Goal: Information Seeking & Learning: Learn about a topic

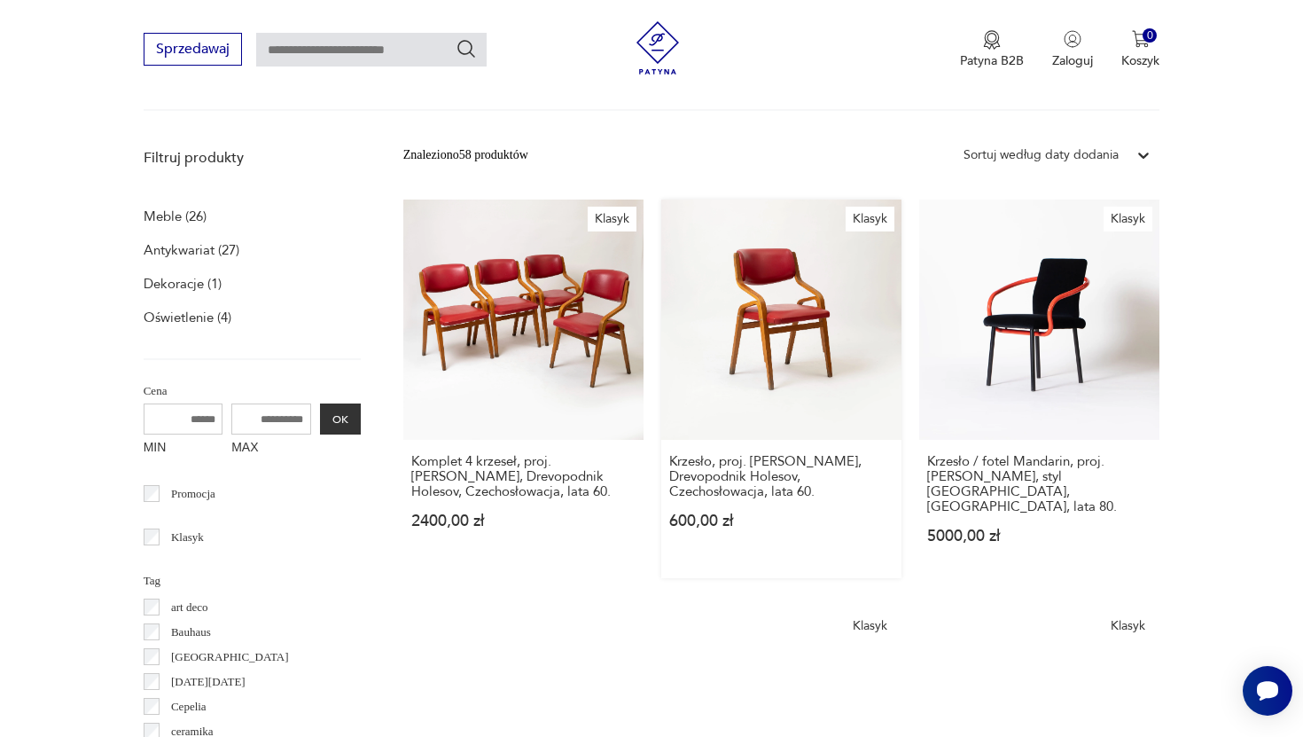
scroll to position [495, 0]
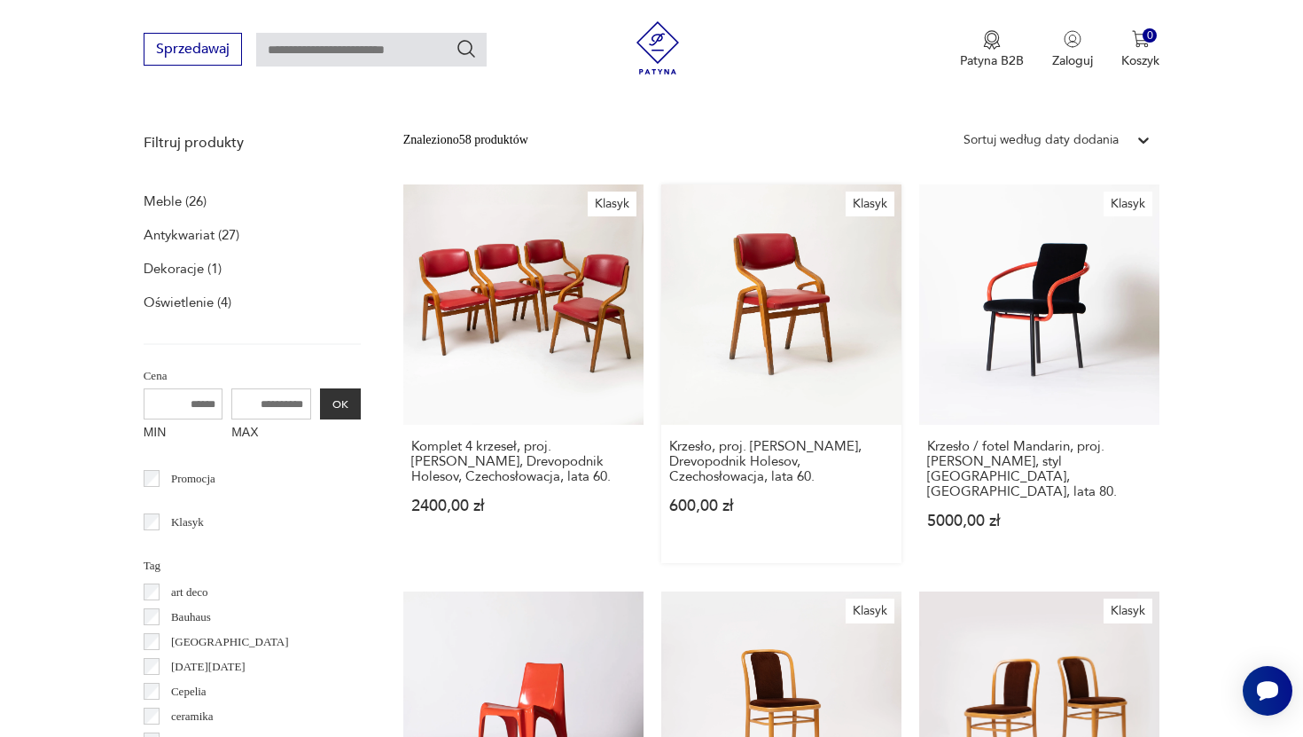
click at [746, 322] on link "Klasyk Krzesło, proj. Ludvik Volak, Drevopodnik Holesov, Czechosłowacja, lata 6…" at bounding box center [781, 373] width 240 height 378
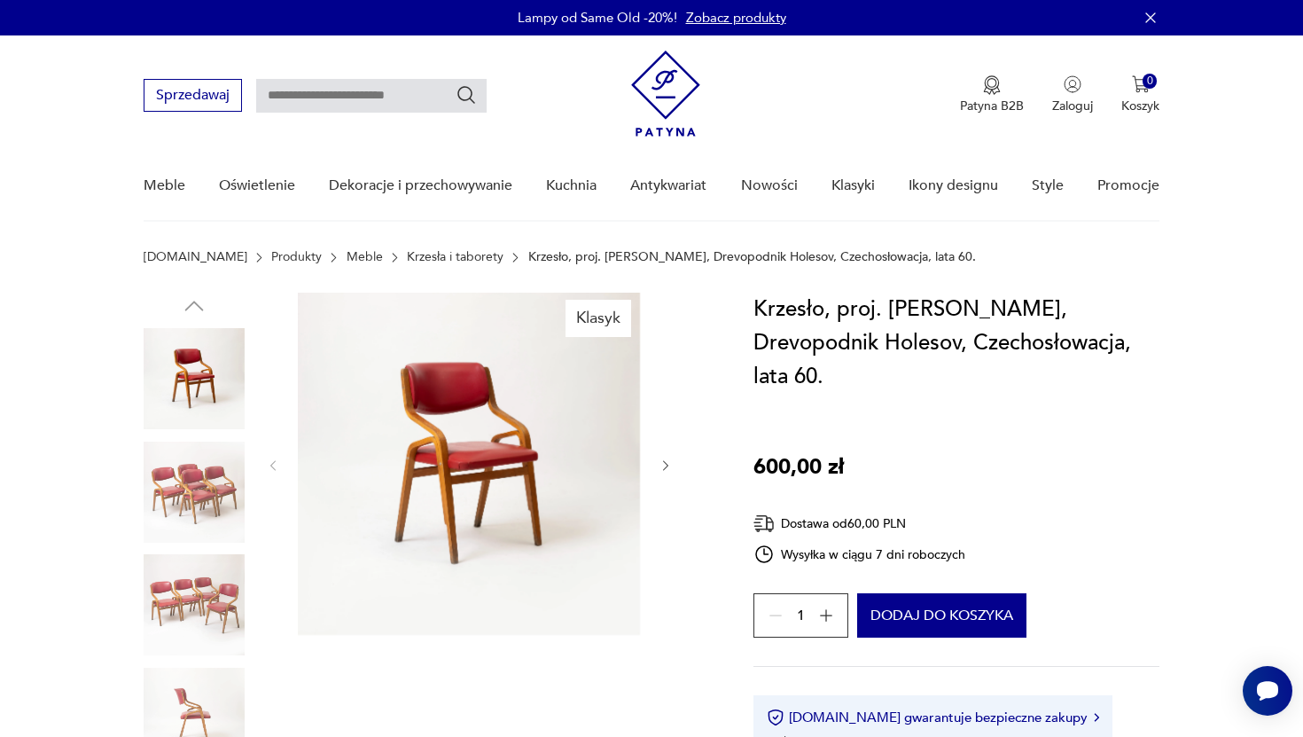
click at [502, 466] on img at bounding box center [469, 463] width 342 height 342
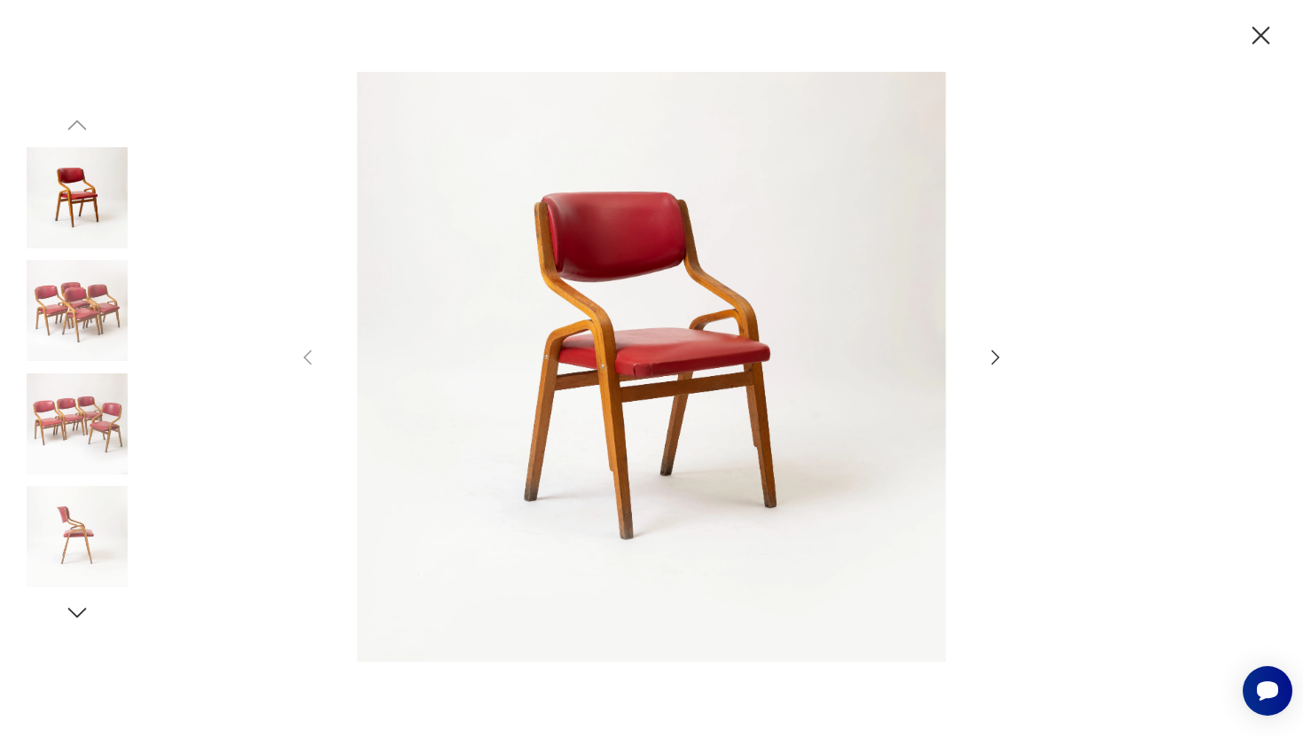
click at [991, 360] on icon "button" at bounding box center [995, 357] width 21 height 21
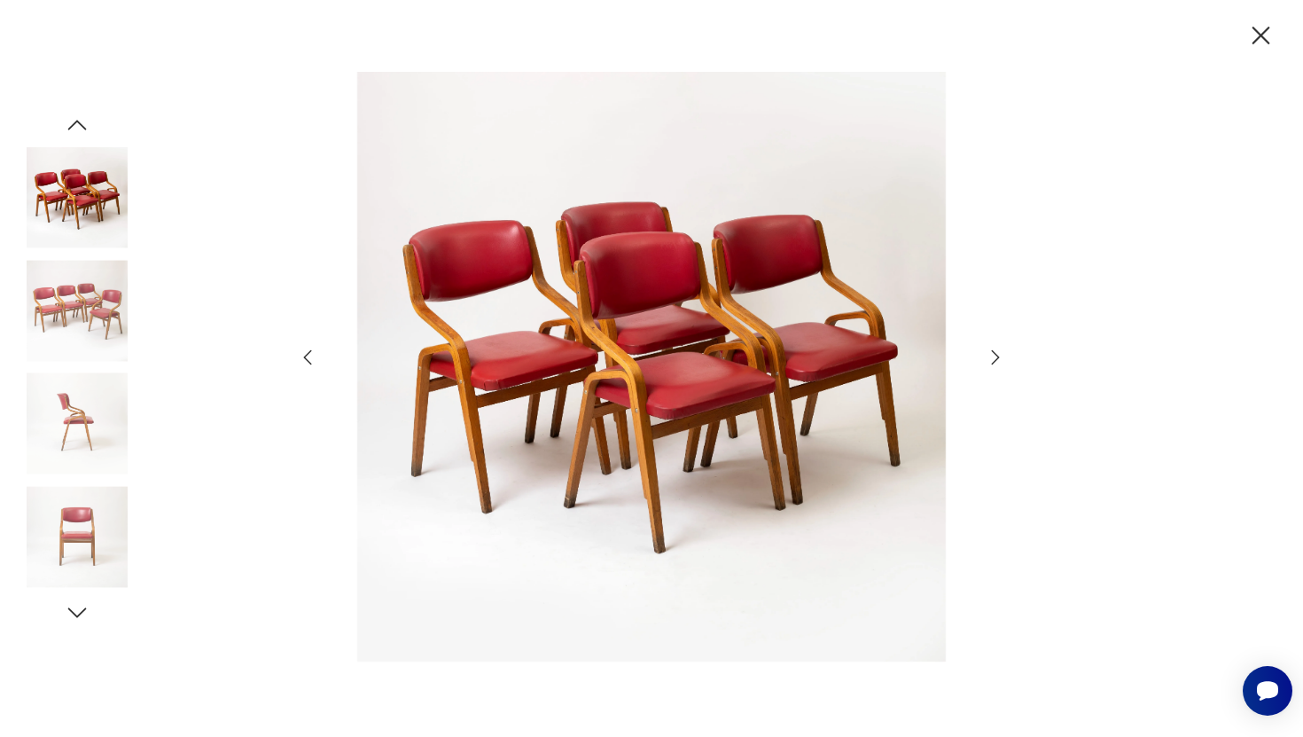
click at [991, 360] on icon "button" at bounding box center [995, 357] width 21 height 21
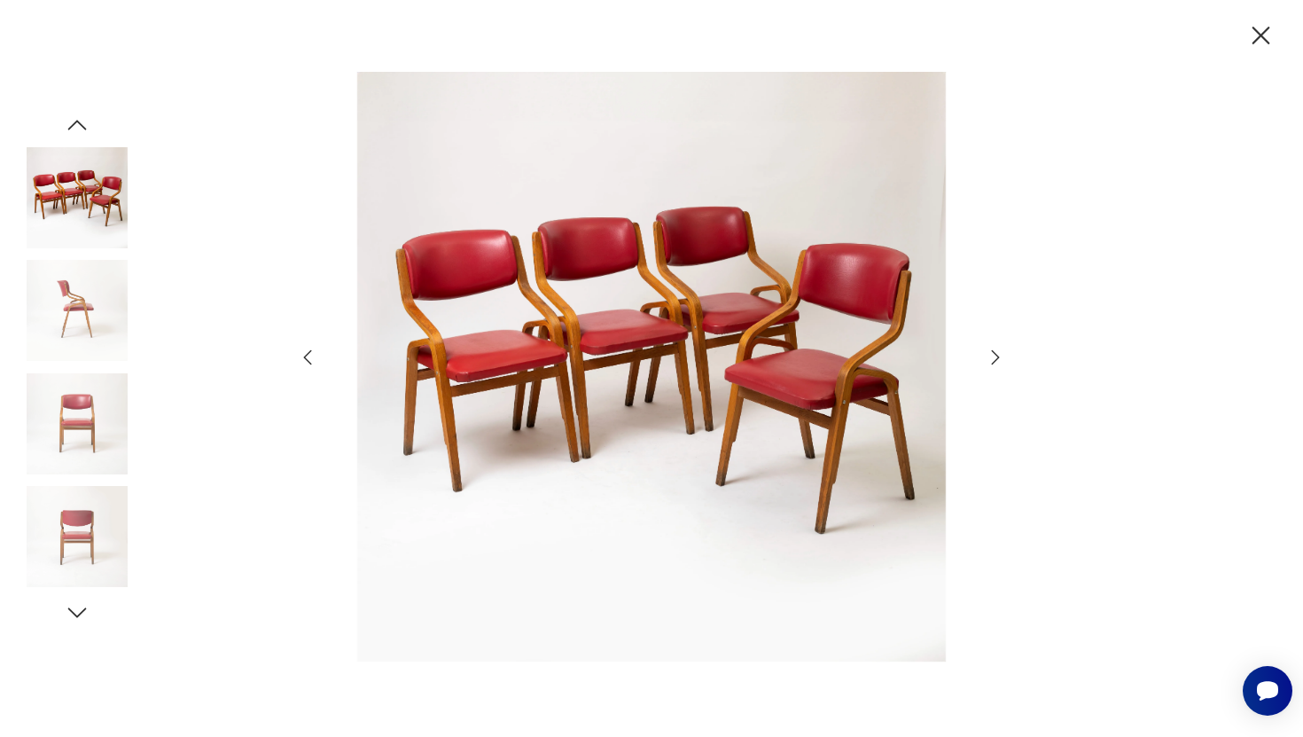
click at [991, 360] on icon "button" at bounding box center [995, 357] width 21 height 21
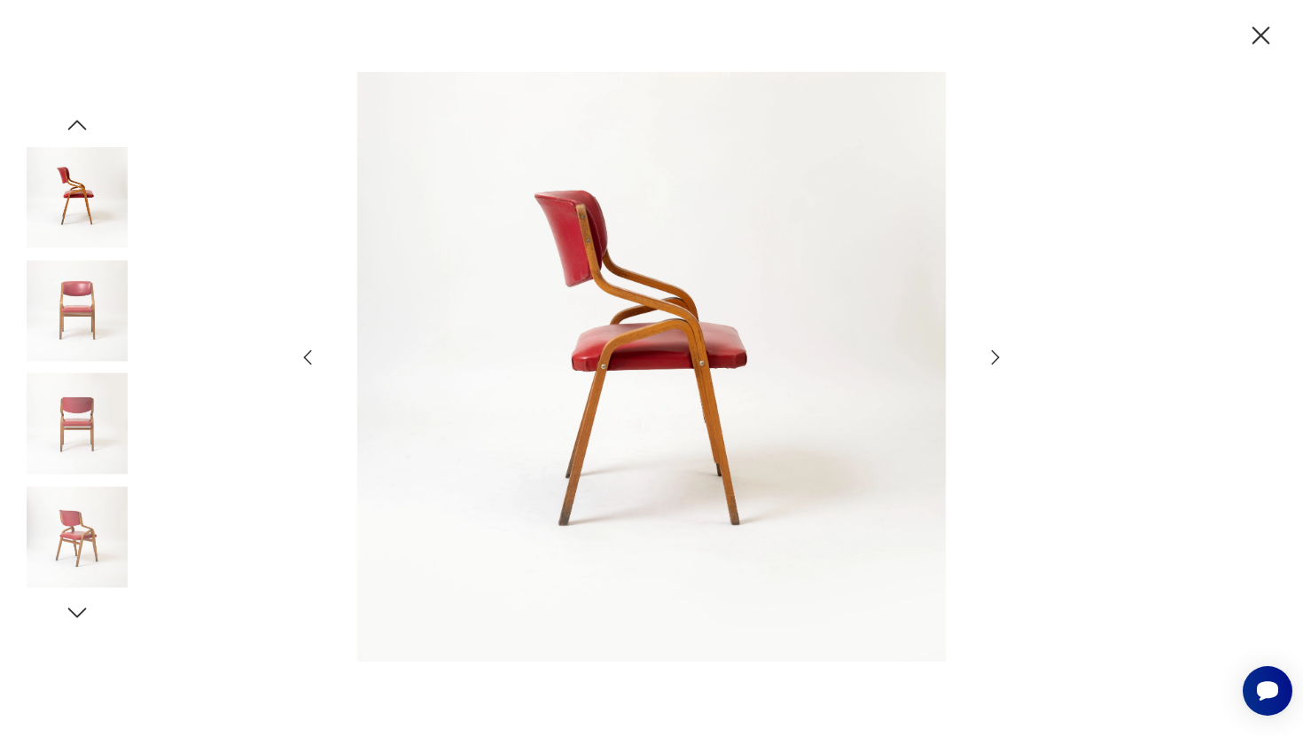
click at [991, 360] on icon "button" at bounding box center [995, 357] width 21 height 21
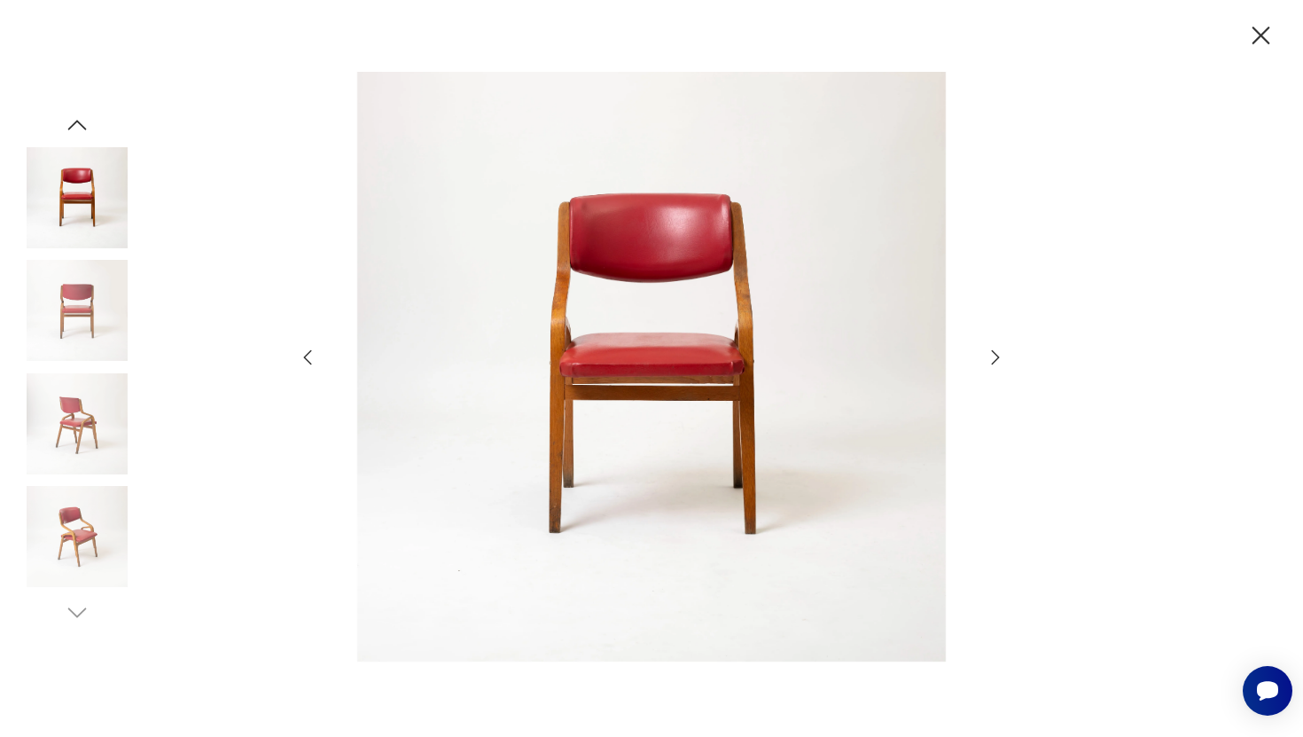
click at [1265, 35] on icon "button" at bounding box center [1260, 35] width 31 height 31
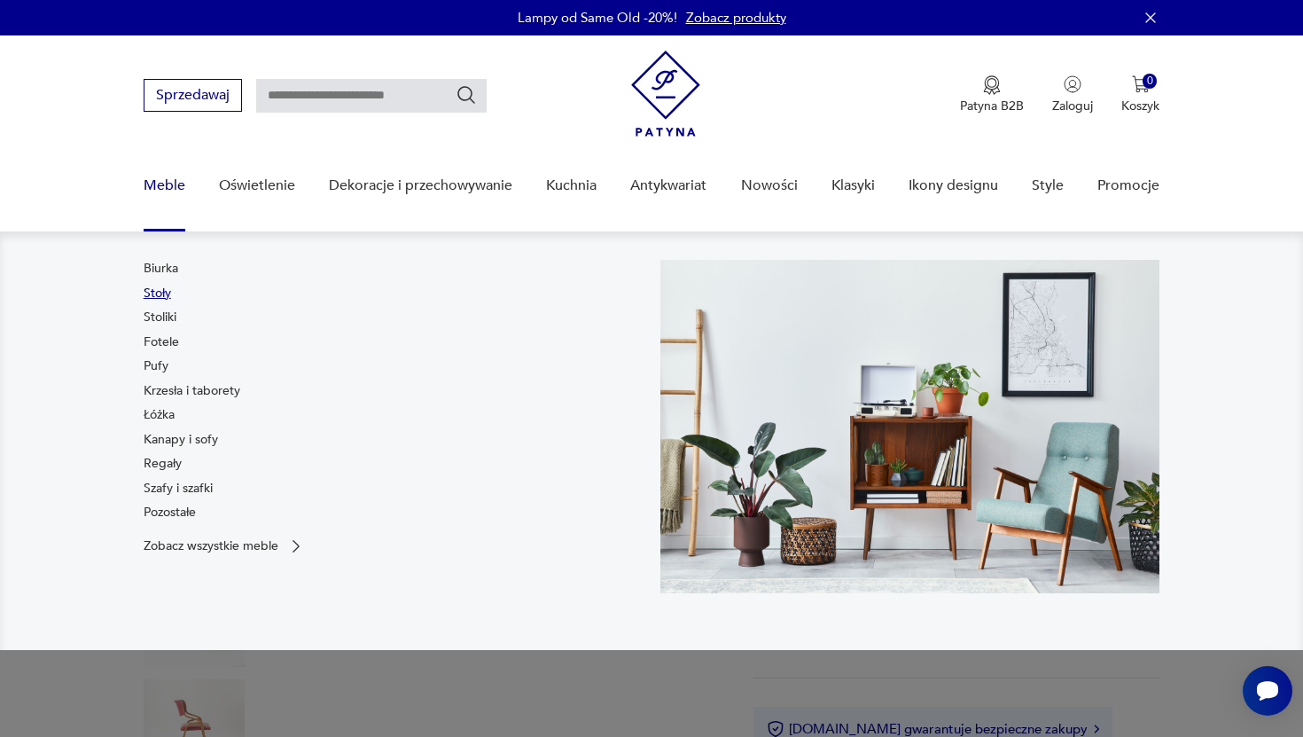
click at [148, 294] on link "Stoły" at bounding box center [157, 293] width 27 height 18
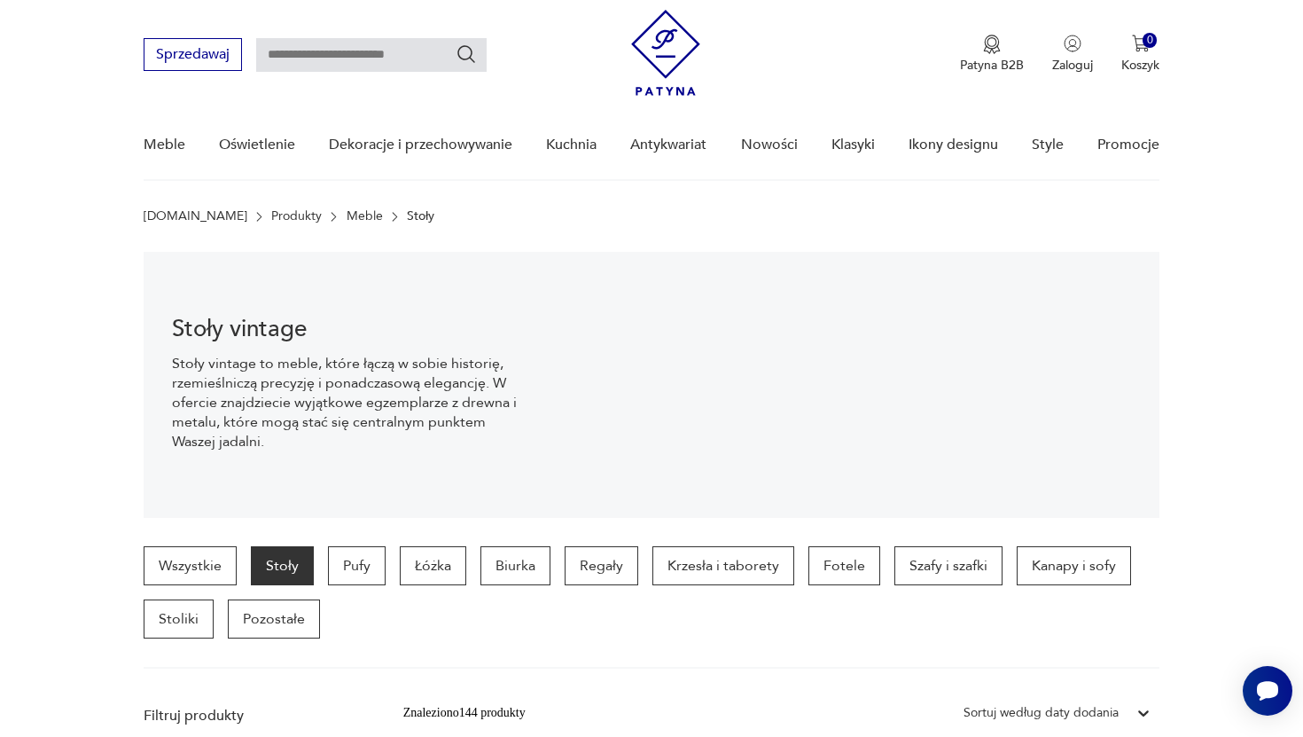
scroll to position [13, 0]
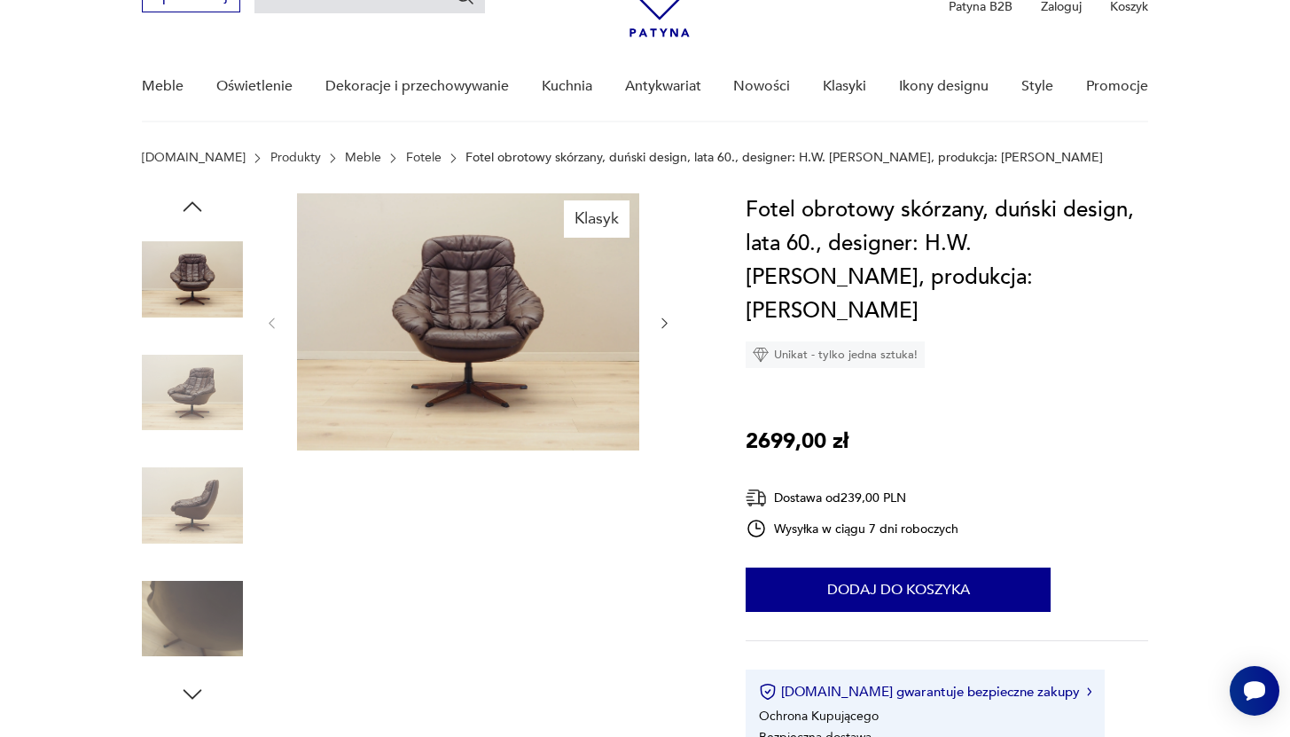
click at [421, 606] on div "Klasyk" at bounding box center [468, 450] width 408 height 514
